Goal: Task Accomplishment & Management: Complete application form

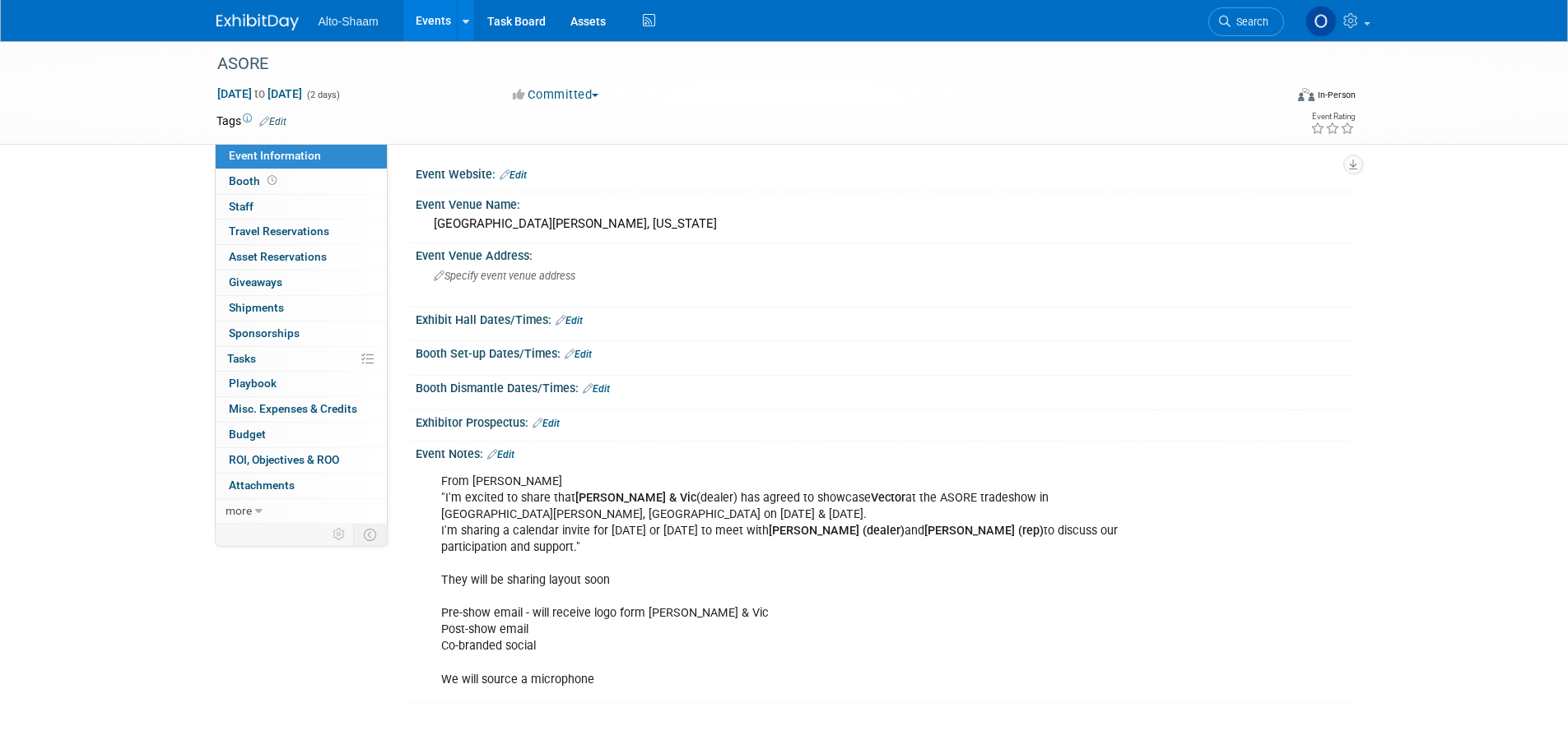
click at [431, 10] on link "Events" at bounding box center [433, 20] width 60 height 41
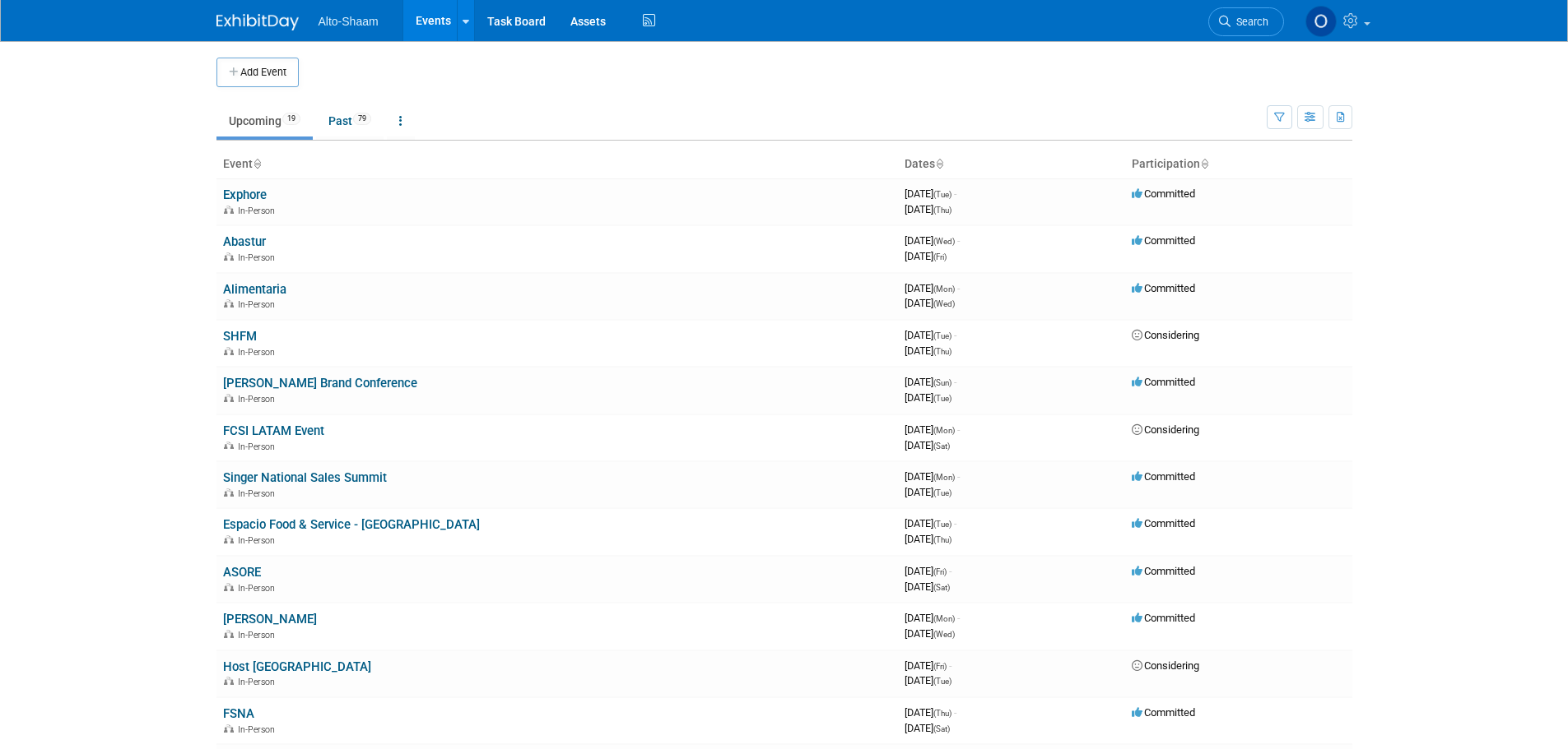
click at [277, 81] on button "Add Event" at bounding box center [257, 72] width 83 height 30
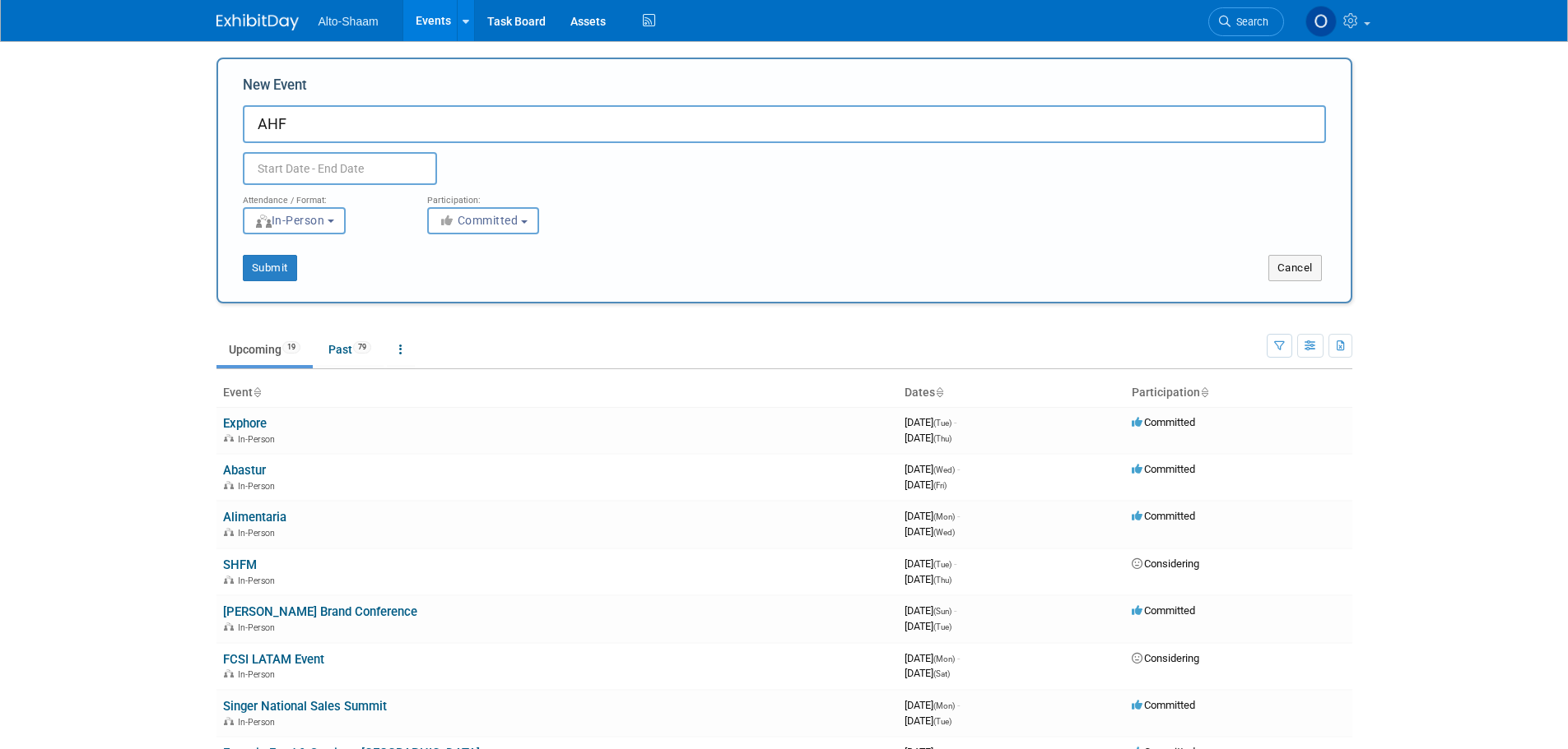
type input "AHF"
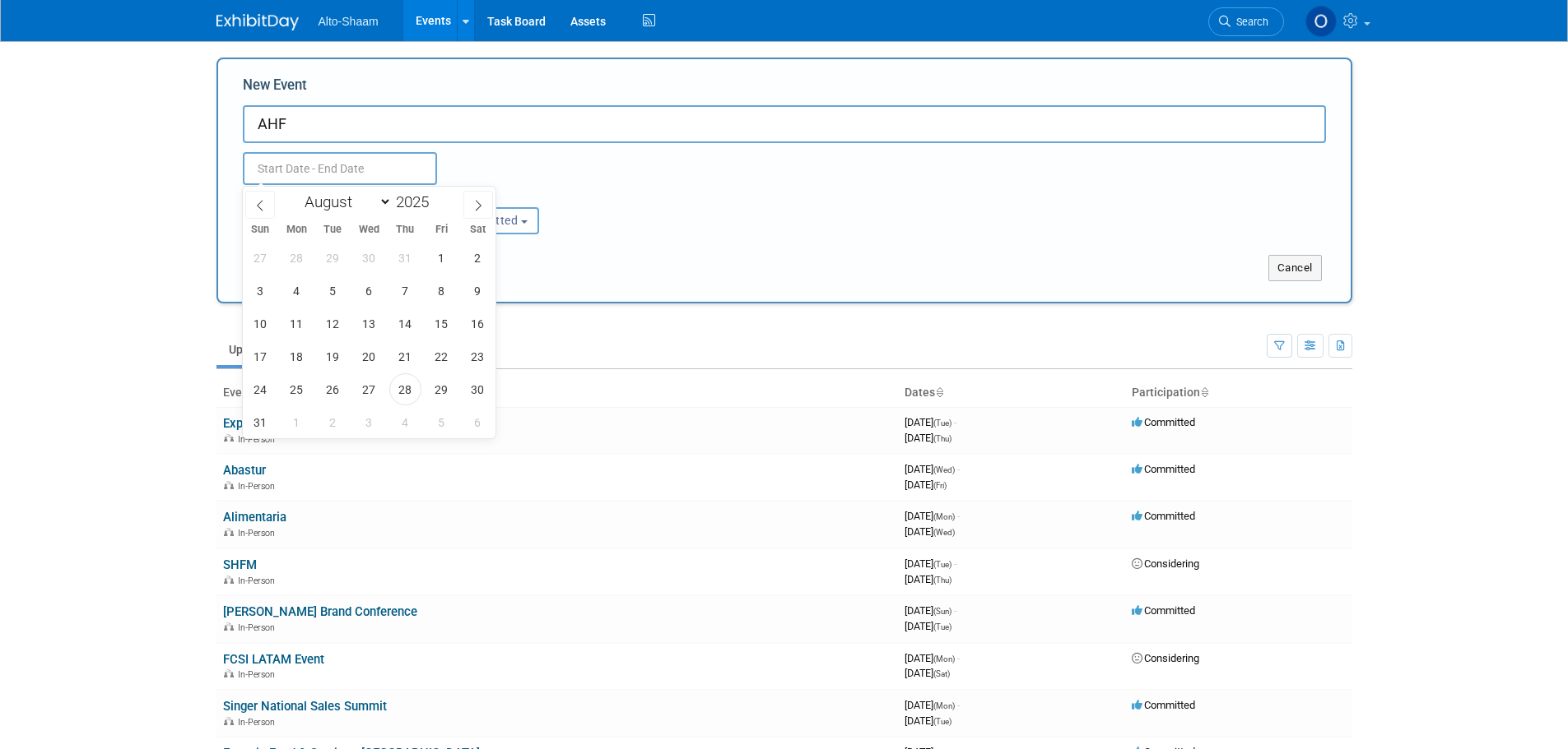
click at [360, 170] on input "text" at bounding box center [340, 169] width 194 height 33
click at [427, 202] on input "2025" at bounding box center [416, 202] width 49 height 19
click at [435, 197] on span at bounding box center [436, 198] width 12 height 10
type input "2026"
click at [410, 362] on span "20" at bounding box center [406, 357] width 32 height 32
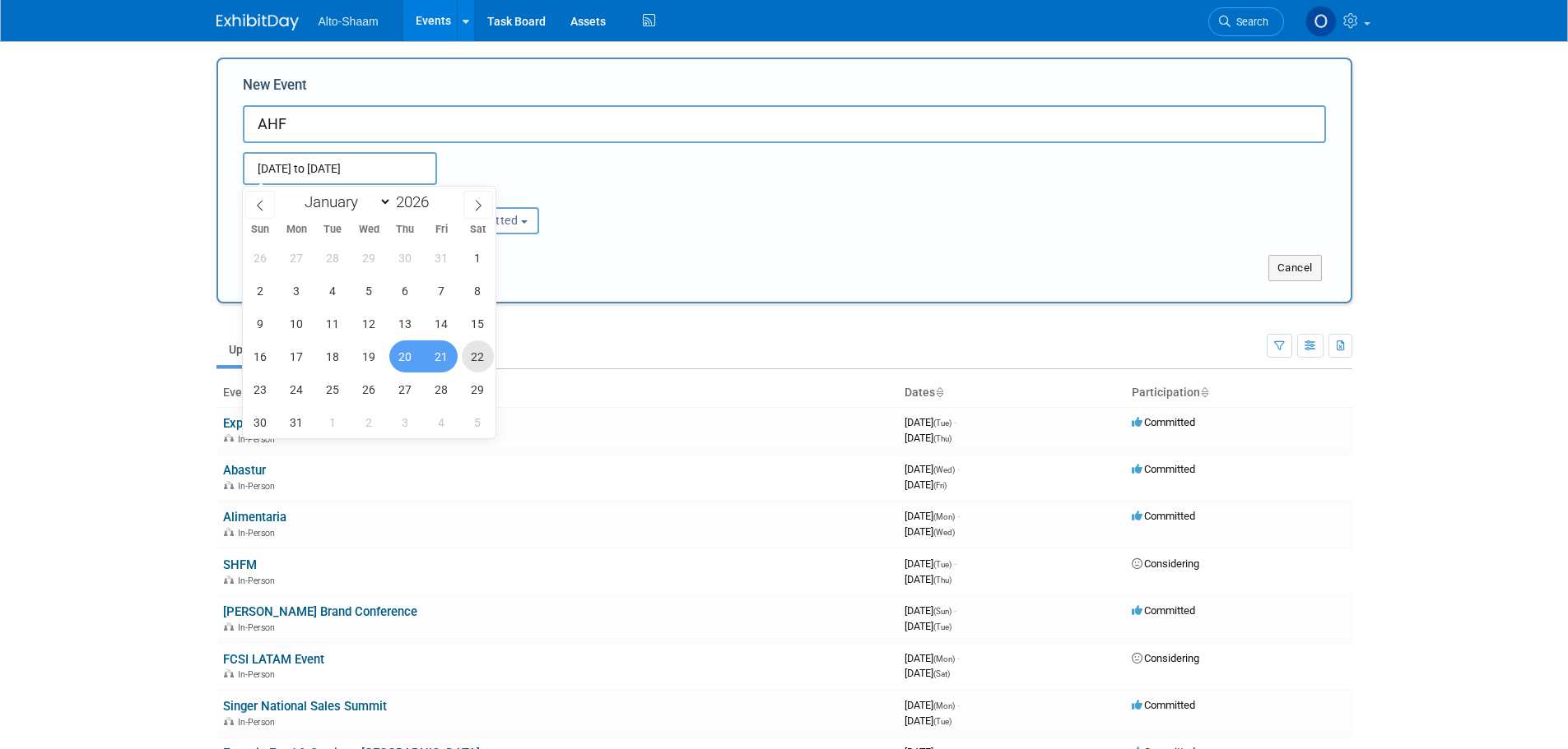
click at [477, 354] on span "22" at bounding box center [478, 357] width 32 height 32
type input "[DATE] to [DATE]"
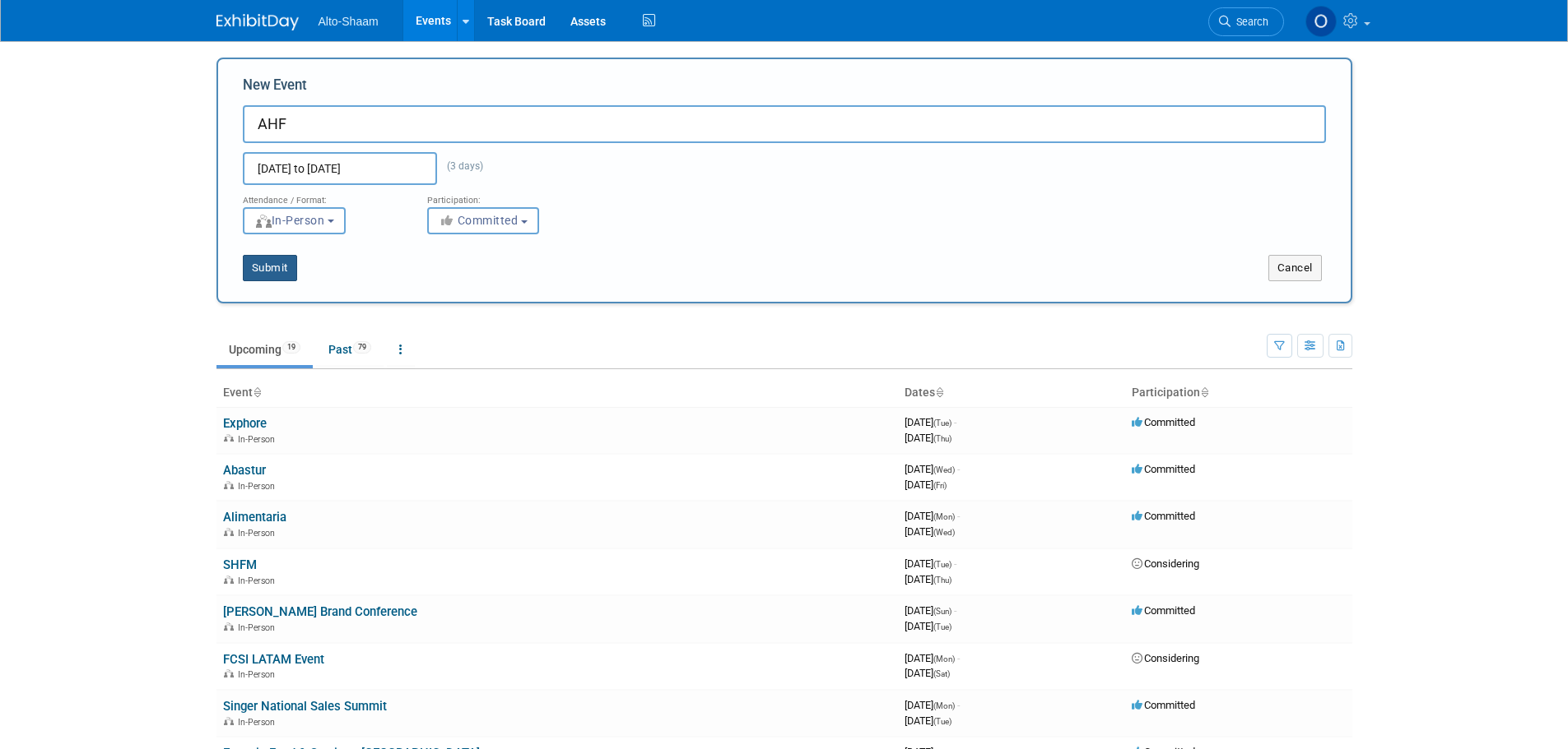
click at [268, 261] on button "Submit" at bounding box center [270, 268] width 55 height 26
type input "AHF"
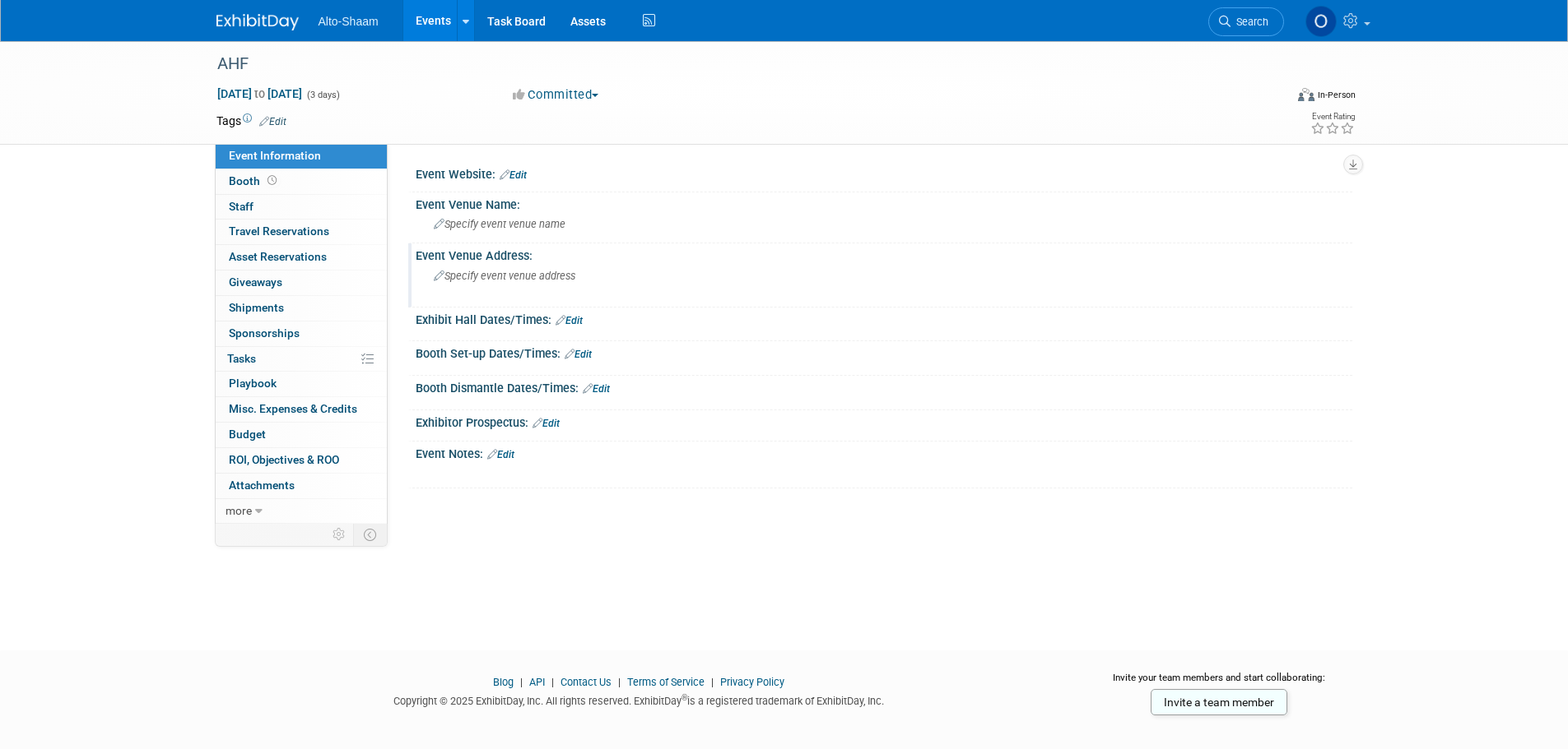
click at [496, 277] on span "Specify event venue address" at bounding box center [505, 276] width 142 height 12
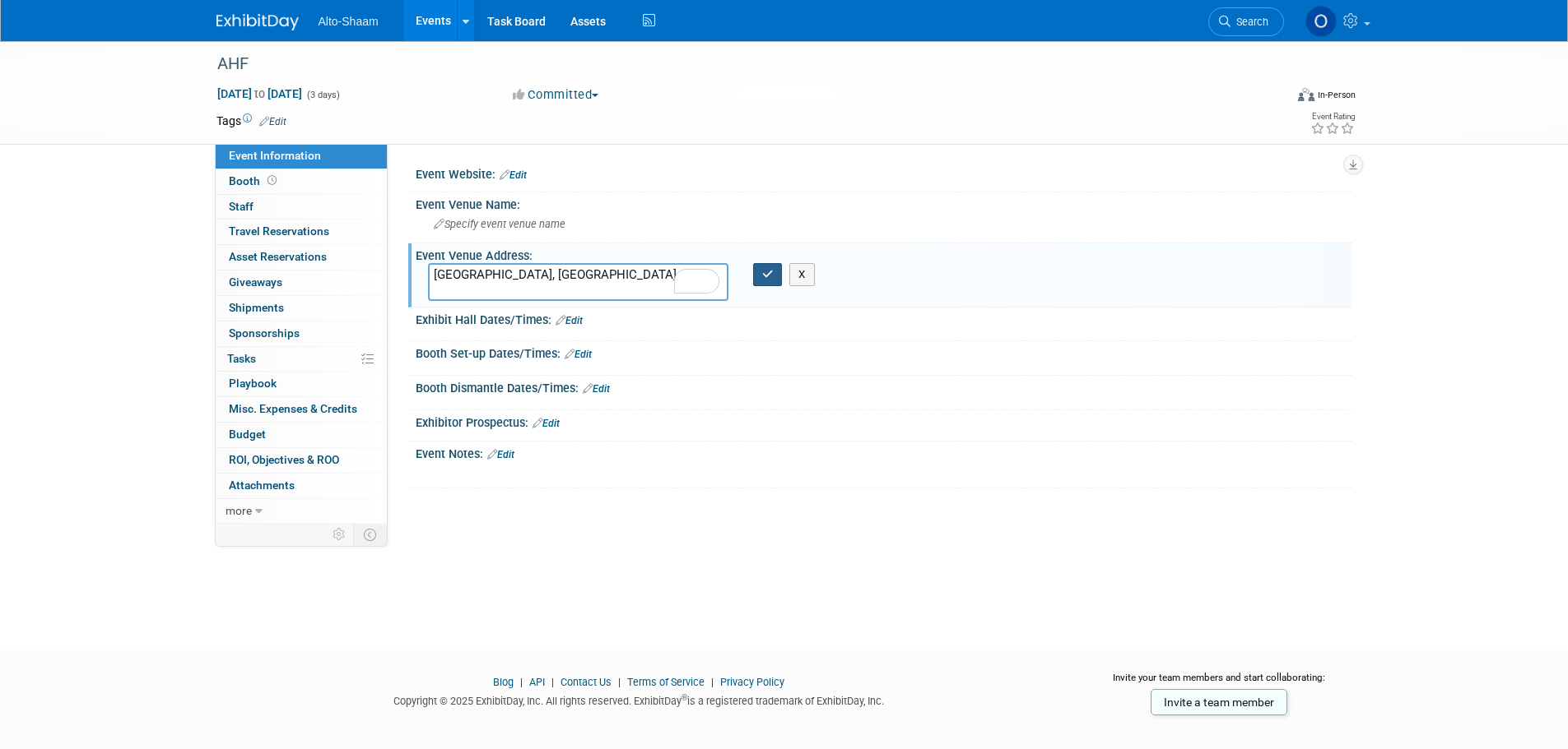
type textarea "Atlanta, GA"
click at [764, 269] on icon "button" at bounding box center [768, 274] width 12 height 11
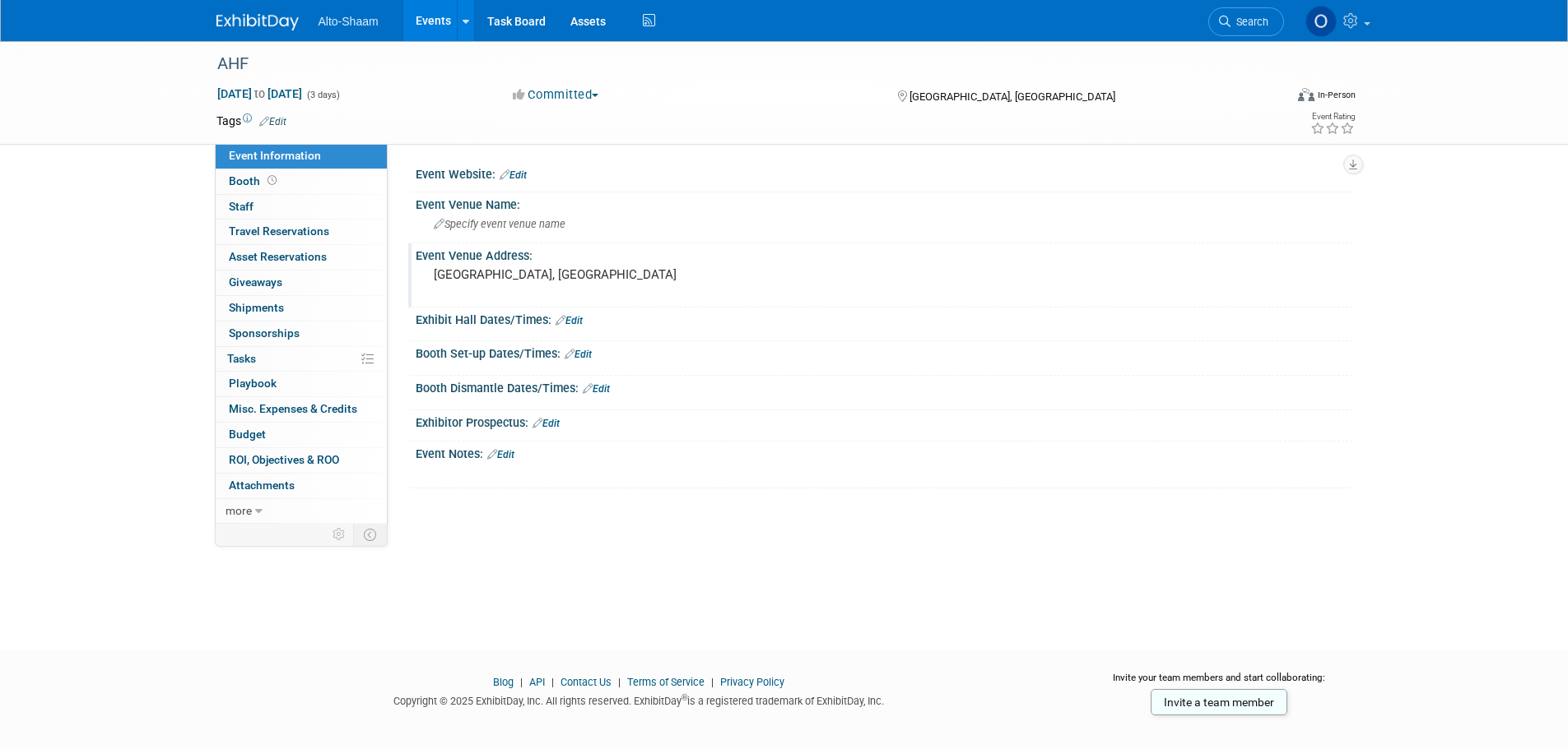
click at [435, 23] on link "Events" at bounding box center [433, 20] width 60 height 41
